Goal: Task Accomplishment & Management: Use online tool/utility

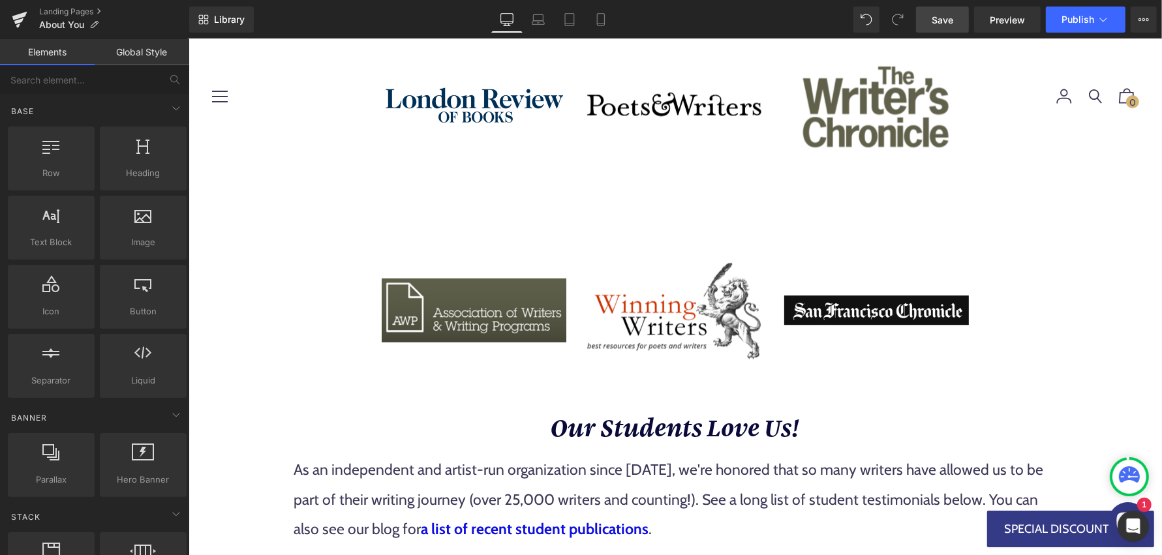
click at [943, 20] on span "Save" at bounding box center [943, 20] width 22 height 14
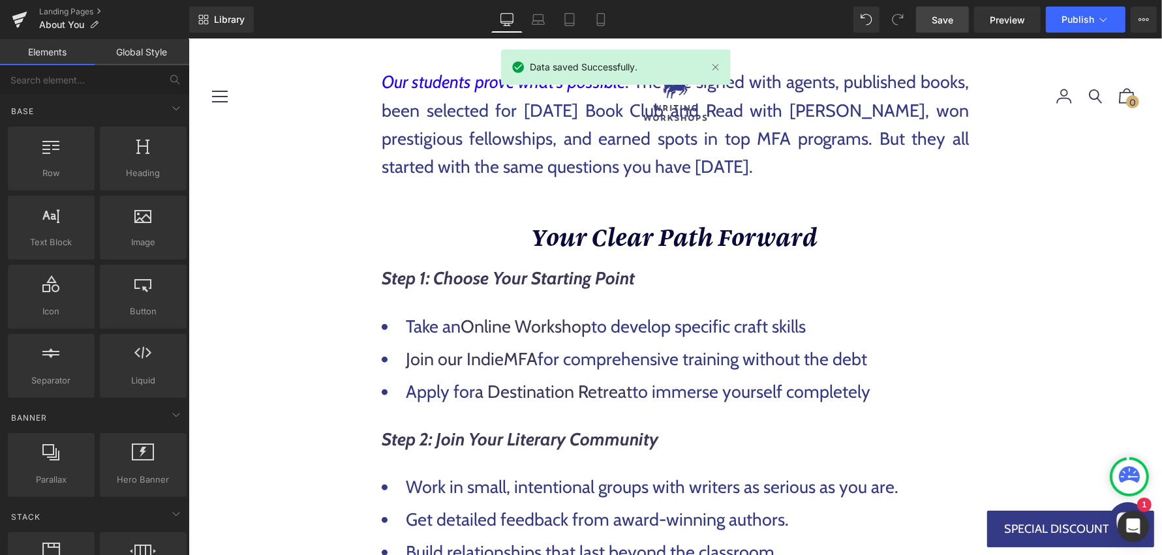
scroll to position [742, 0]
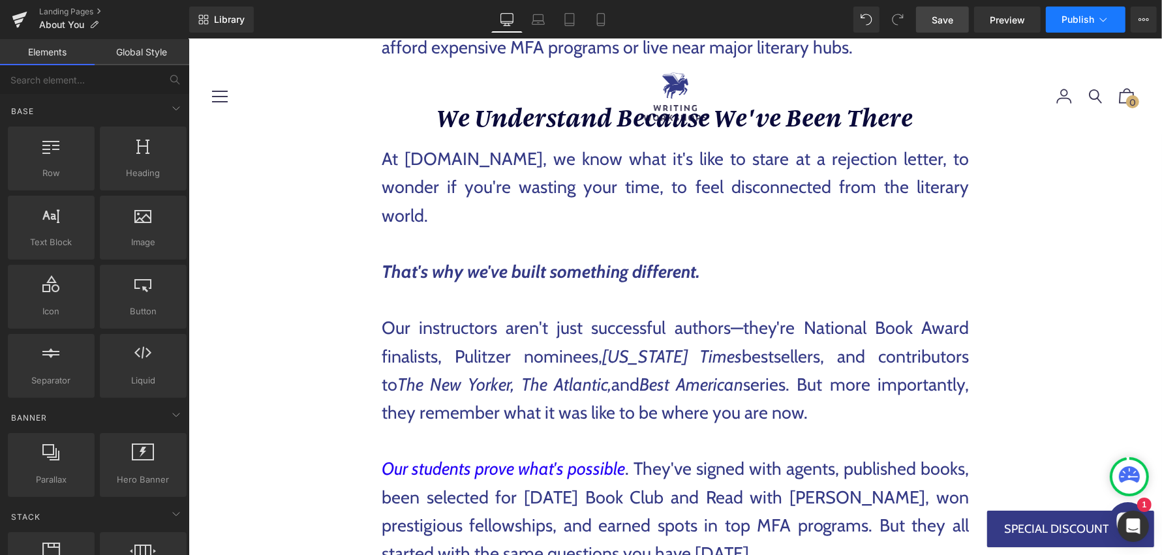
click at [1111, 25] on button "Publish" at bounding box center [1086, 20] width 80 height 26
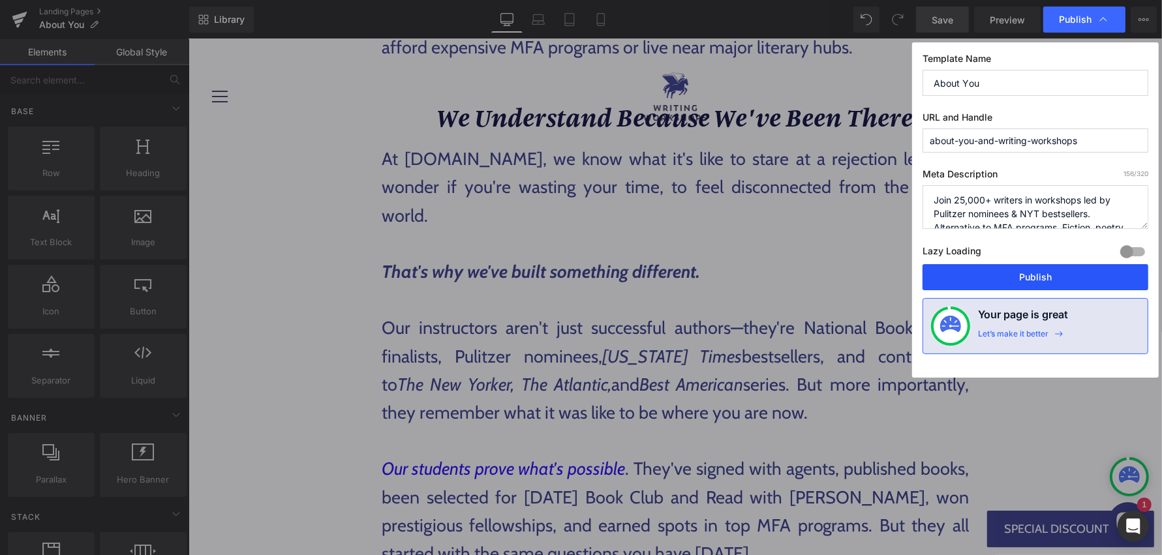
drag, startPoint x: 981, startPoint y: 281, endPoint x: 549, endPoint y: 163, distance: 448.2
click at [981, 281] on button "Publish" at bounding box center [1036, 277] width 226 height 26
